Goal: Check status: Check status

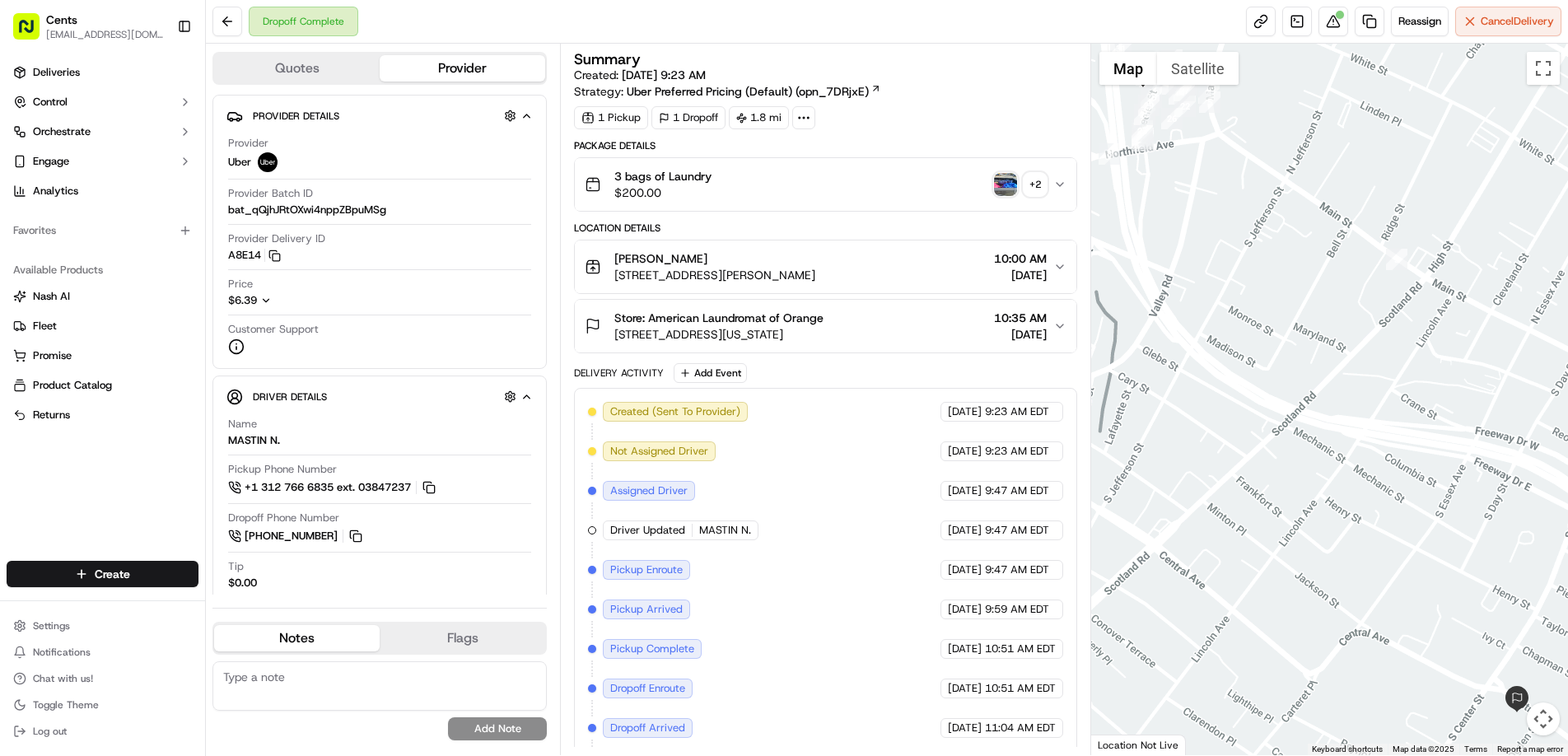
click at [1000, 189] on img "button" at bounding box center [1005, 184] width 23 height 23
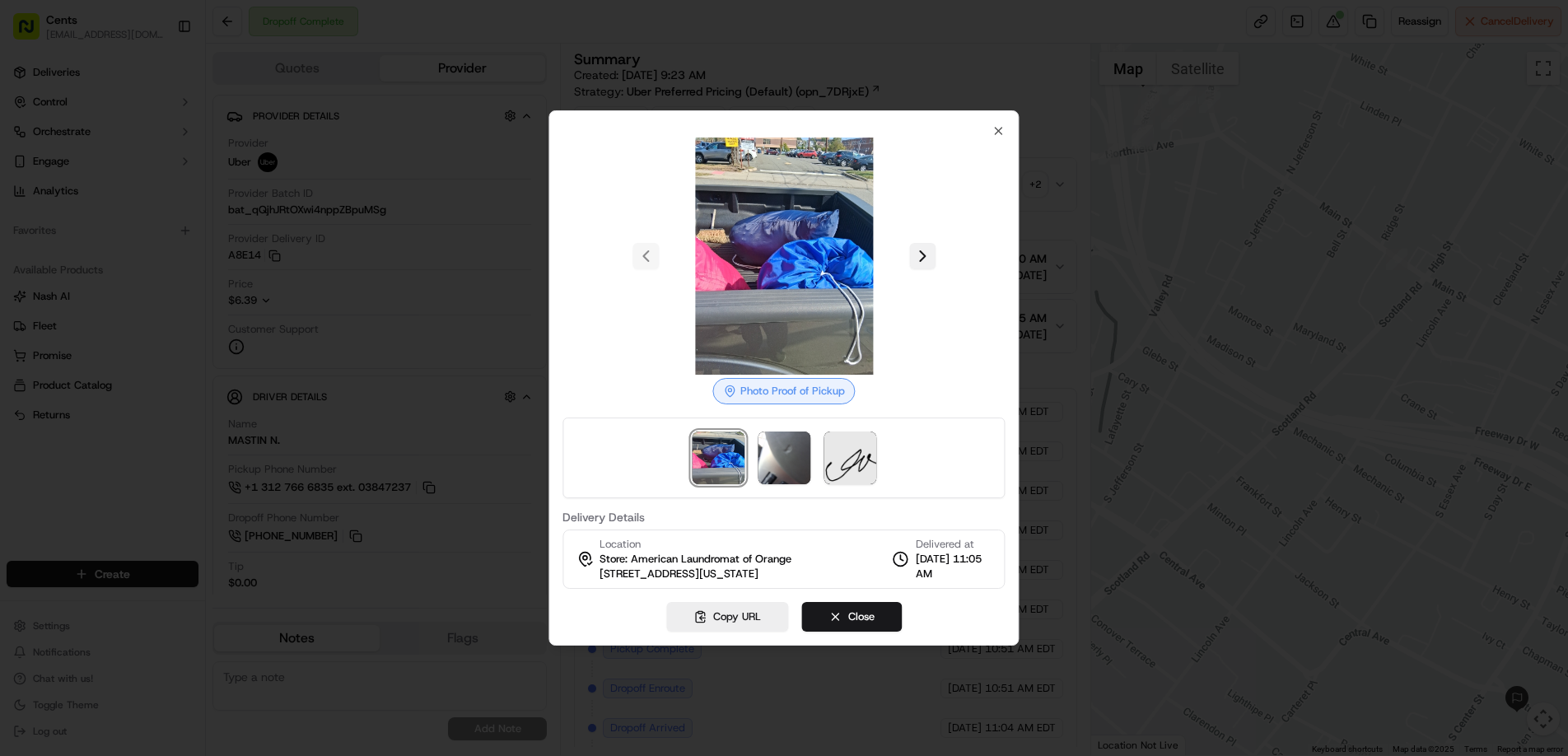
click at [914, 247] on button at bounding box center [922, 256] width 26 height 26
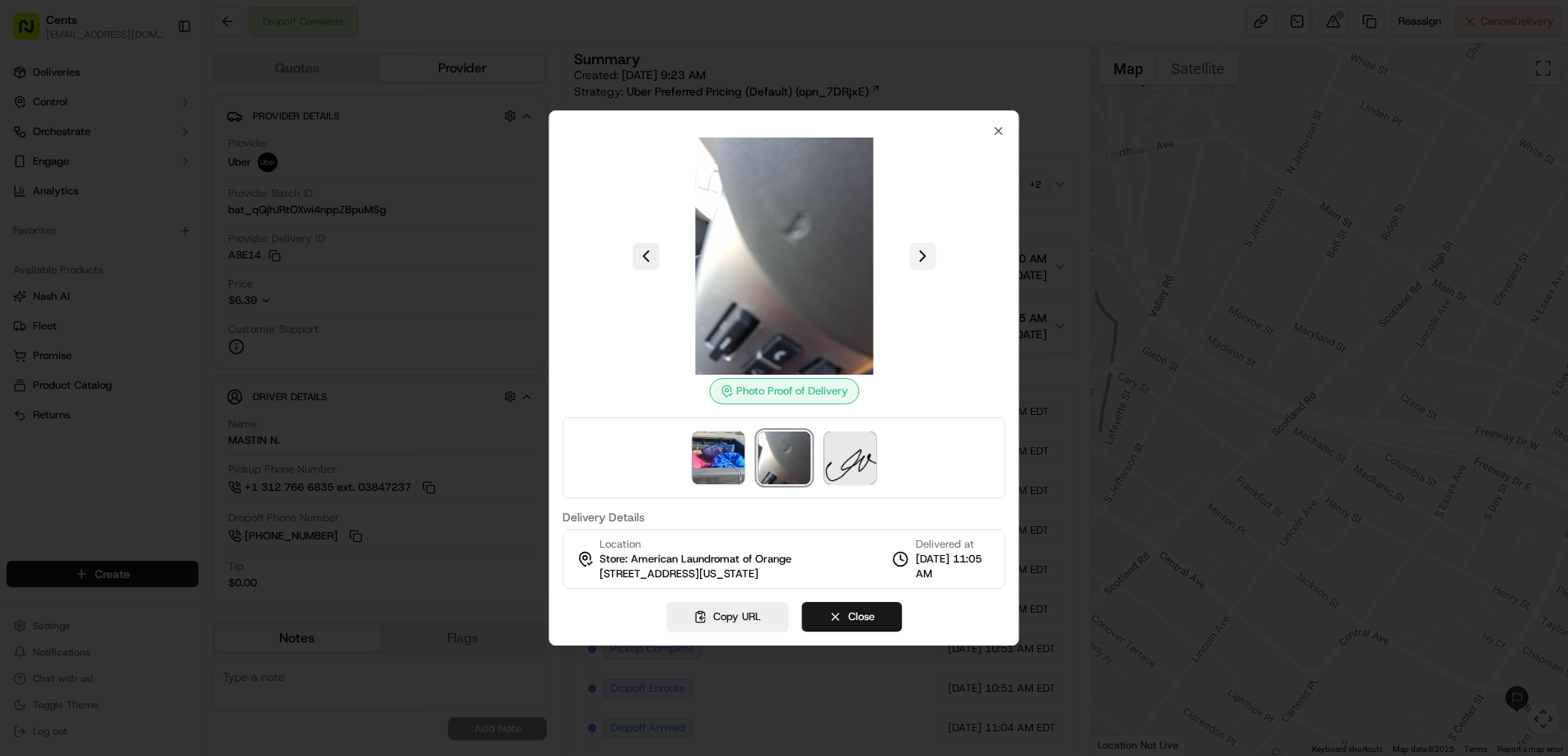
click at [914, 247] on button at bounding box center [922, 256] width 26 height 26
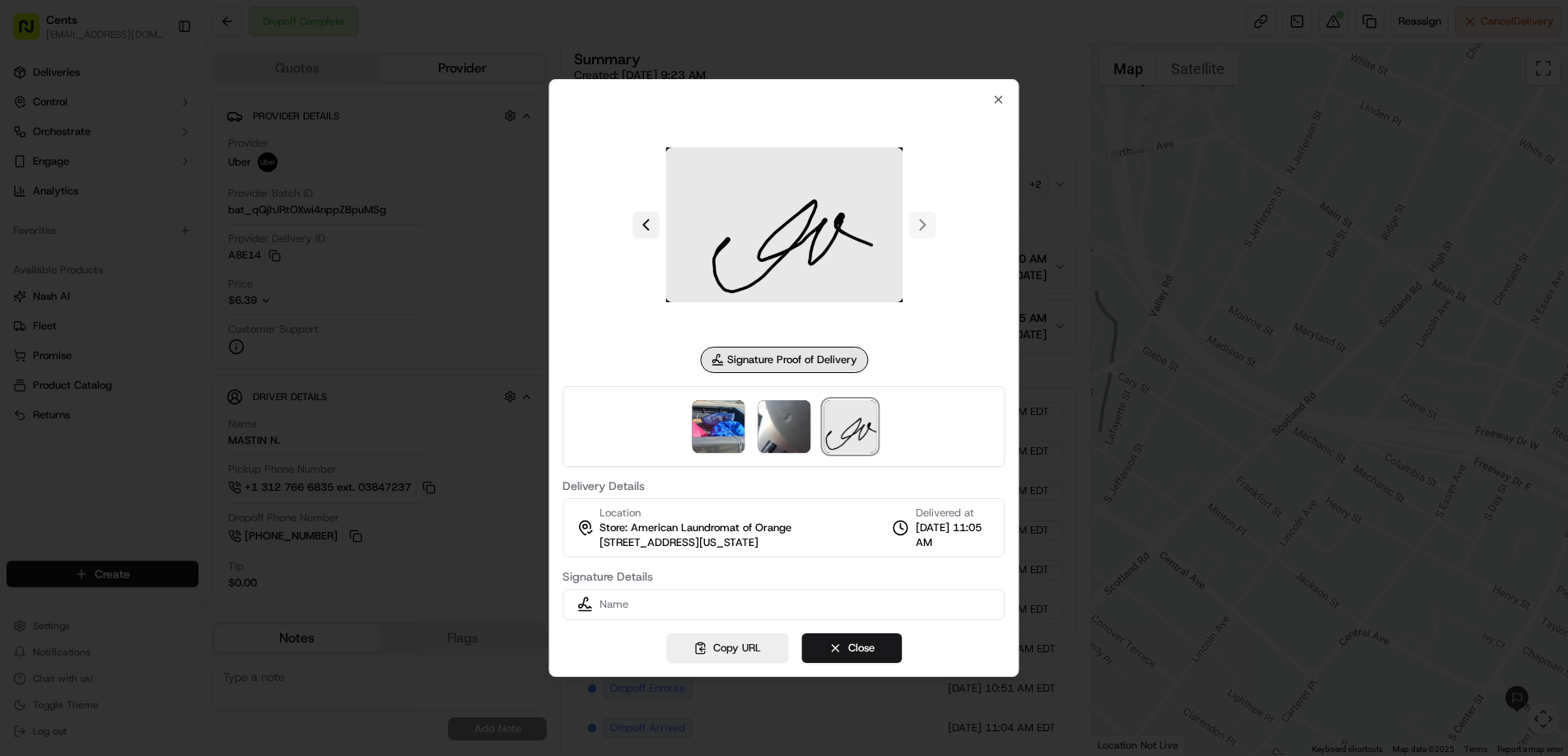
click at [643, 222] on button at bounding box center [645, 225] width 26 height 26
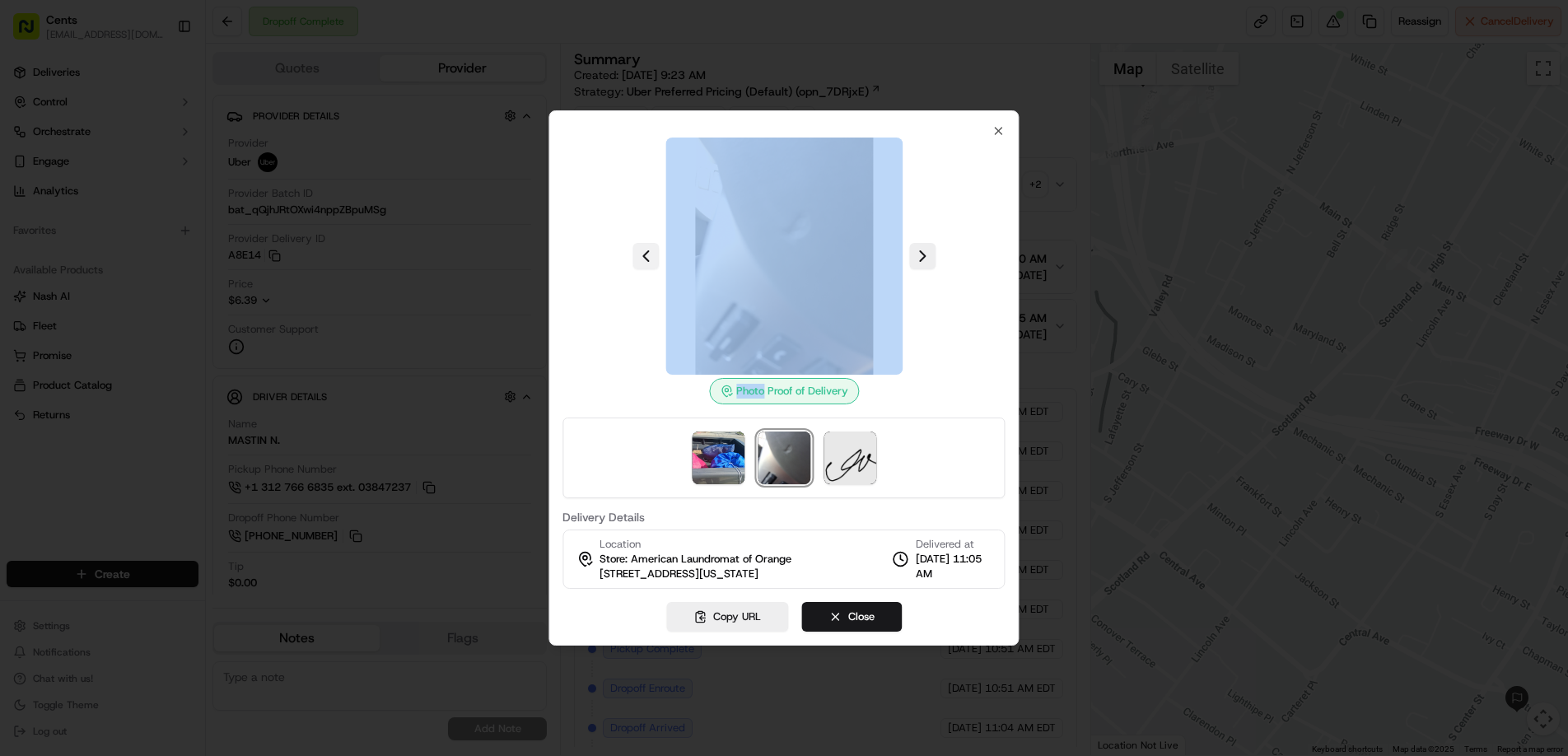
click at [643, 222] on div at bounding box center [784, 256] width 442 height 237
click at [1009, 121] on div "Photo Proof of Delivery Delivery Details Location Store: American Laundromat of…" at bounding box center [784, 378] width 470 height 536
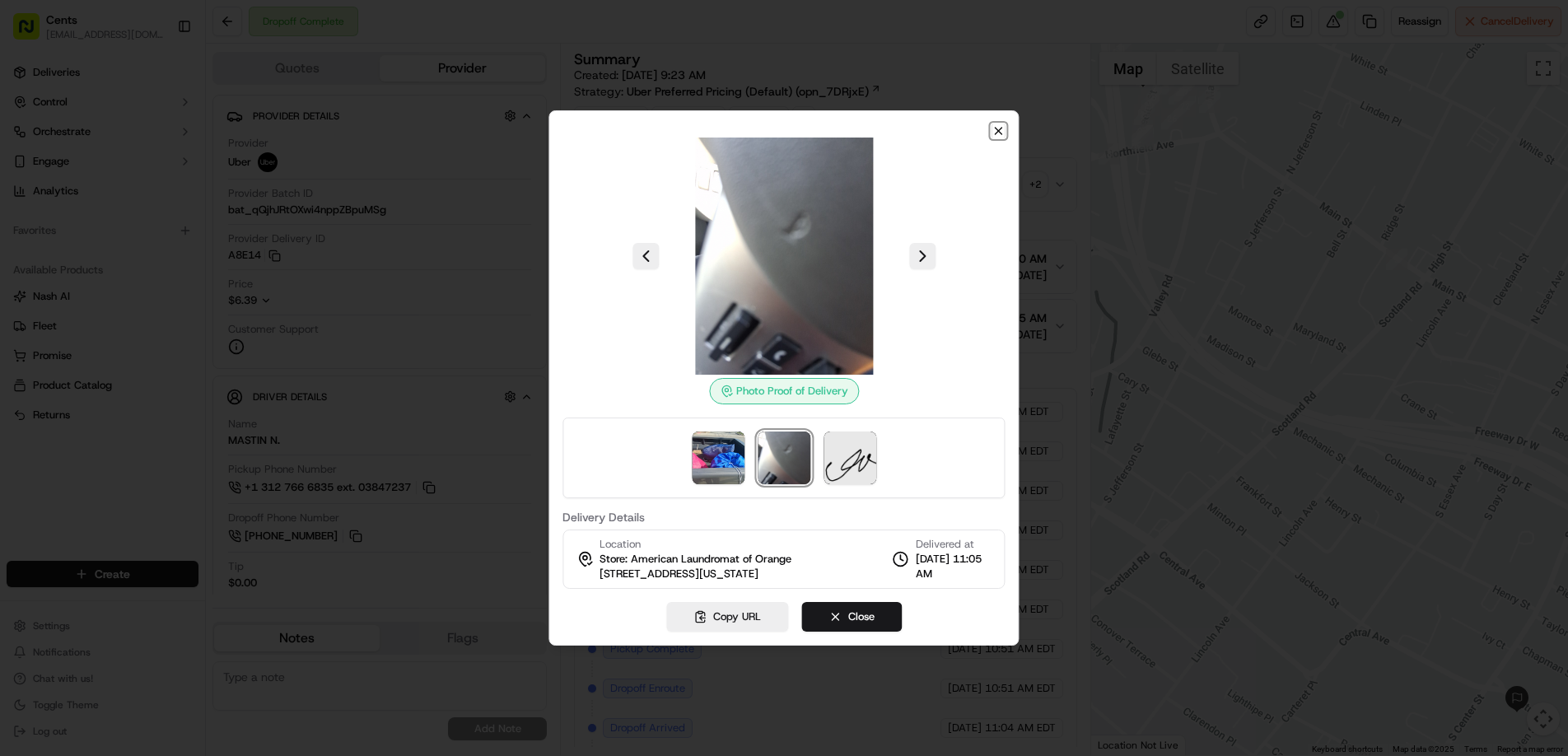
click at [992, 124] on icon "button" at bounding box center [999, 131] width 14 height 14
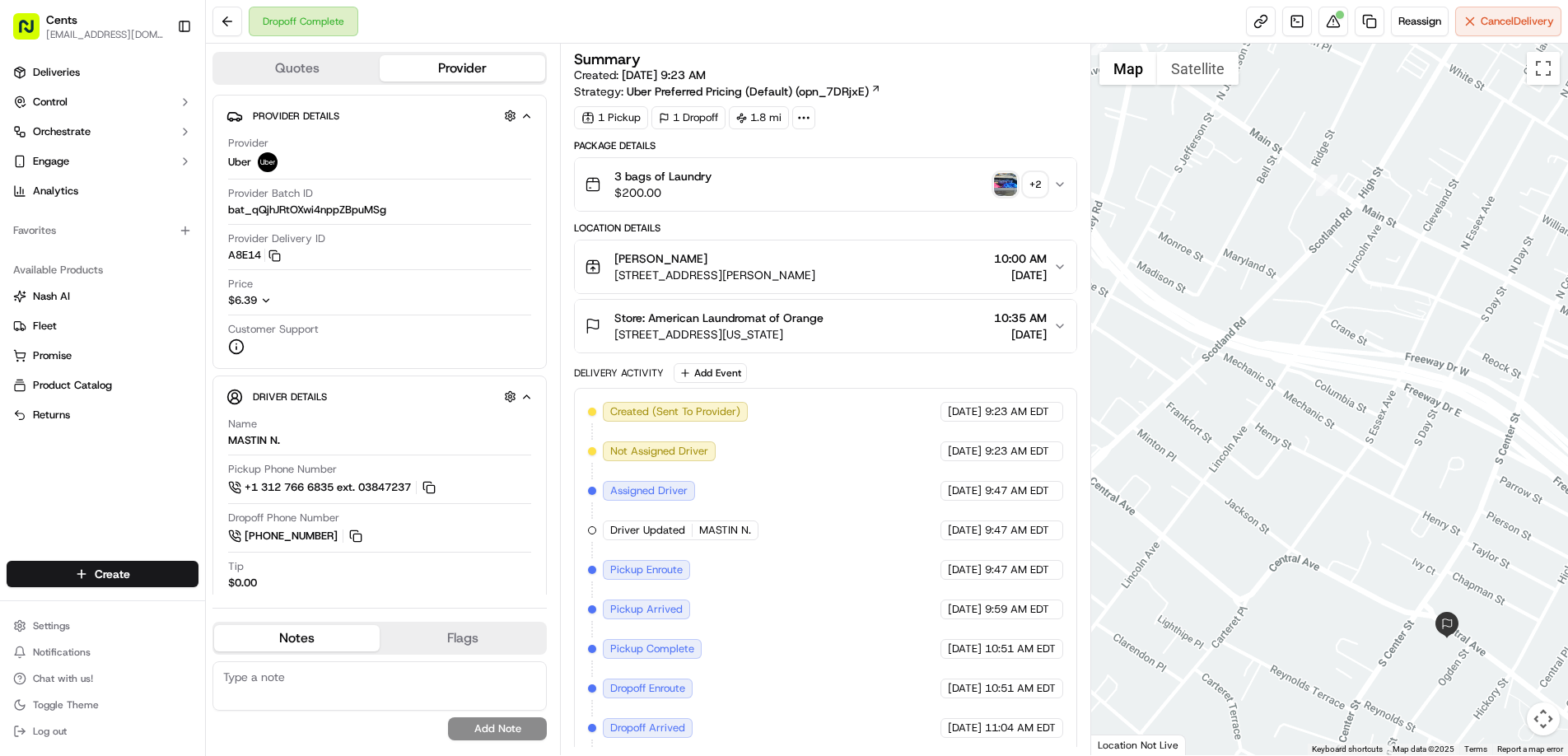
drag, startPoint x: 1223, startPoint y: 345, endPoint x: 1153, endPoint y: 271, distance: 101.9
click at [1153, 271] on div at bounding box center [1330, 400] width 477 height 712
click at [1001, 180] on img "button" at bounding box center [1005, 184] width 23 height 23
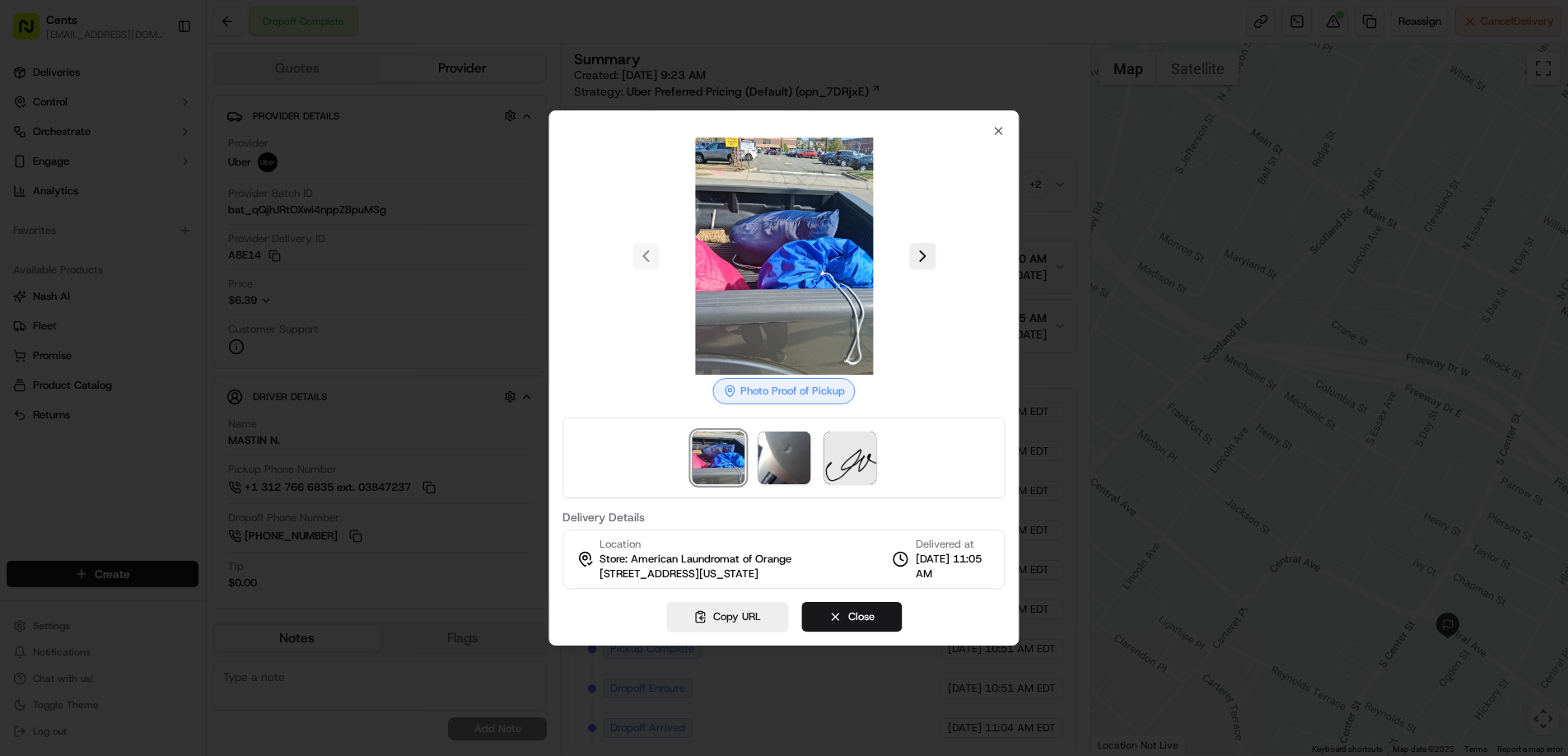
click at [784, 252] on img at bounding box center [784, 256] width 237 height 237
click at [998, 128] on icon "button" at bounding box center [999, 131] width 7 height 7
